Goal: Task Accomplishment & Management: Manage account settings

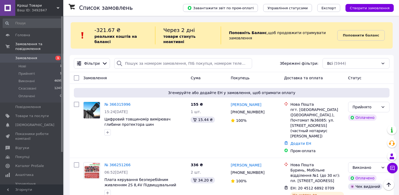
scroll to position [106, 0]
click at [27, 123] on span "[DEMOGRAPHIC_DATA]" at bounding box center [34, 125] width 39 height 5
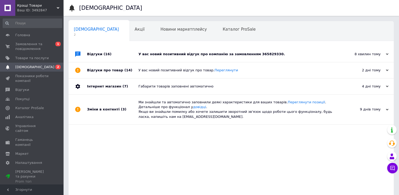
drag, startPoint x: 303, startPoint y: 50, endPoint x: 303, endPoint y: 53, distance: 3.5
click at [303, 50] on div "У вас новий позитивний відгук про компанію за замовленням 365829330." at bounding box center [237, 54] width 197 height 16
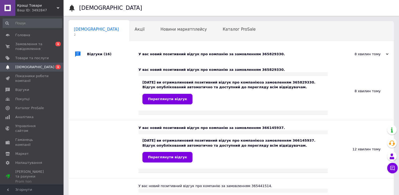
click at [301, 57] on div "У вас новий позитивний відгук про компанію за замовленням 365829330." at bounding box center [237, 54] width 197 height 16
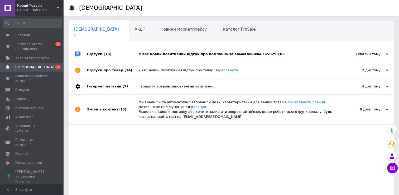
click at [301, 57] on div "У вас новий позитивний відгук про компанію за замовленням 365829330." at bounding box center [237, 54] width 197 height 16
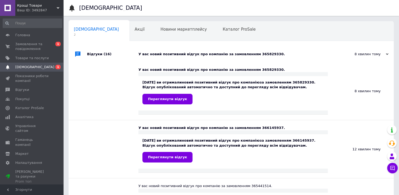
click at [299, 57] on div "У вас новий позитивний відгук про компанію за замовленням 365829330." at bounding box center [237, 54] width 197 height 16
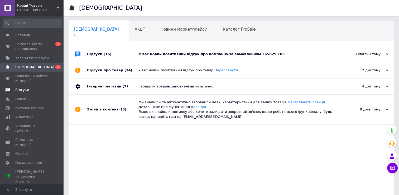
click at [22, 88] on span "Відгуки" at bounding box center [22, 89] width 14 height 5
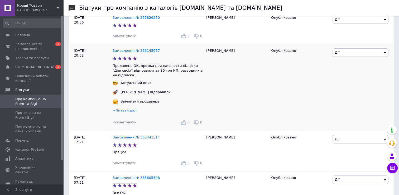
scroll to position [106, 0]
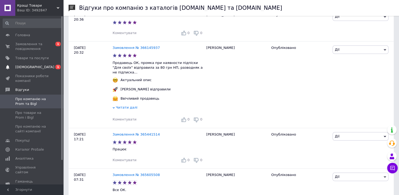
click at [31, 69] on span "[DEMOGRAPHIC_DATA]" at bounding box center [34, 67] width 39 height 5
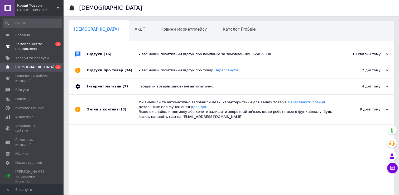
click at [22, 46] on span "Замовлення та повідомлення" at bounding box center [32, 47] width 34 height 10
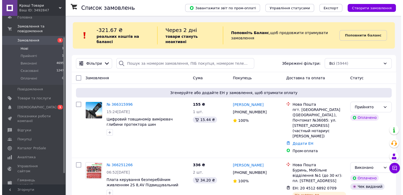
scroll to position [26, 0]
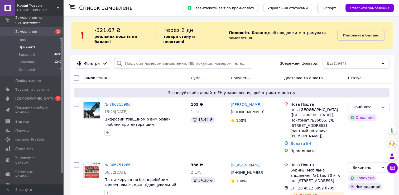
click at [28, 45] on span "Прийняті" at bounding box center [26, 47] width 16 height 5
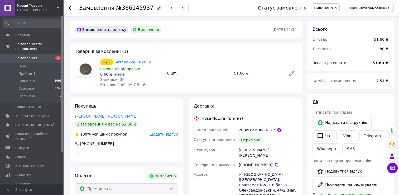
scroll to position [44, 0]
